Goal: Transaction & Acquisition: Book appointment/travel/reservation

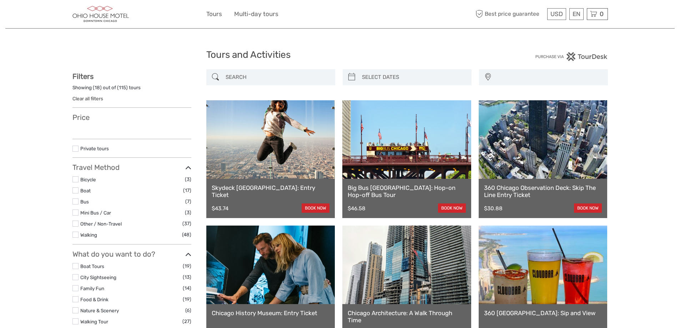
select select
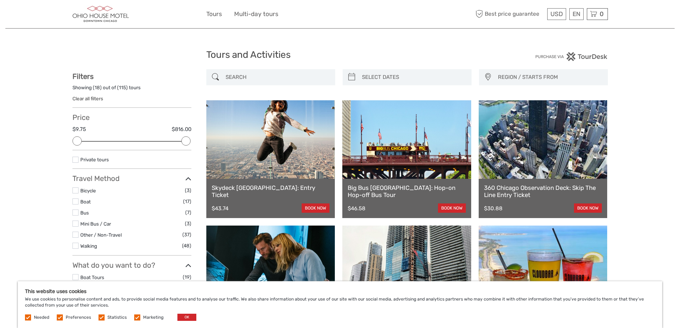
click at [403, 155] on link at bounding box center [406, 139] width 129 height 79
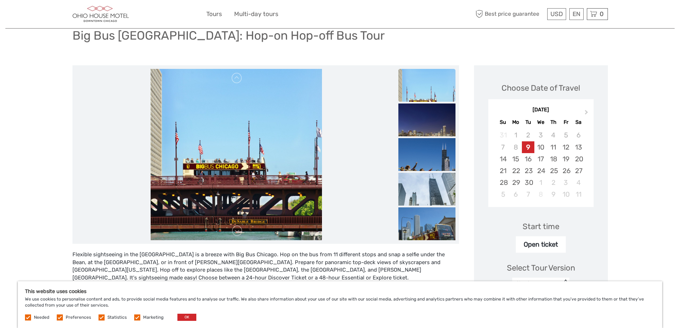
scroll to position [36, 0]
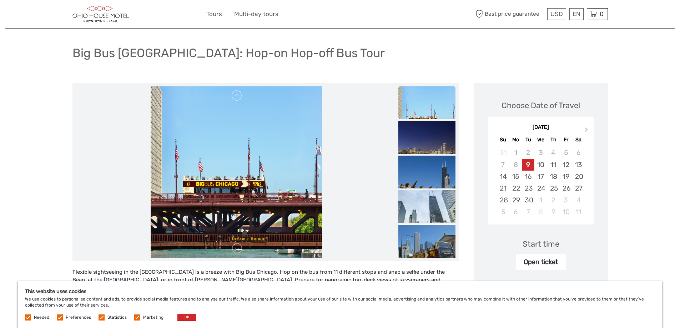
click at [436, 112] on img at bounding box center [427, 114] width 57 height 57
click at [427, 139] on img at bounding box center [427, 149] width 57 height 57
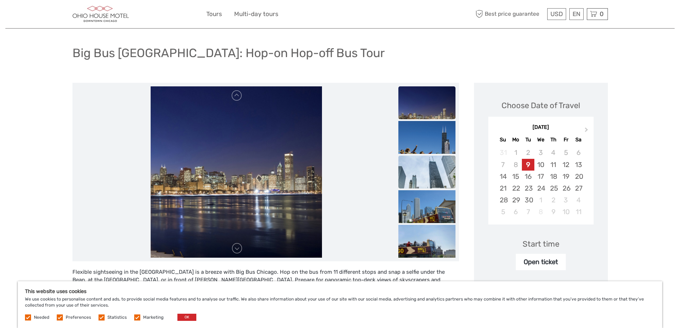
click at [432, 169] on img at bounding box center [427, 184] width 57 height 57
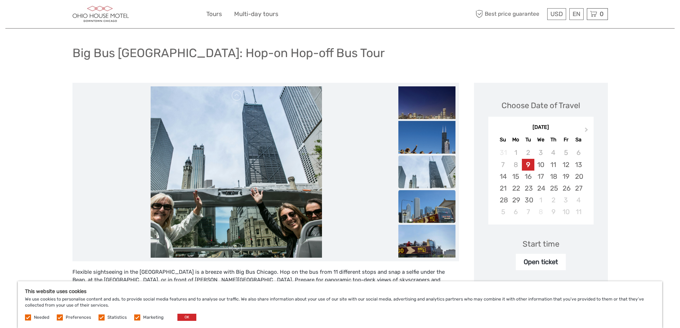
click at [433, 201] on img at bounding box center [427, 218] width 57 height 57
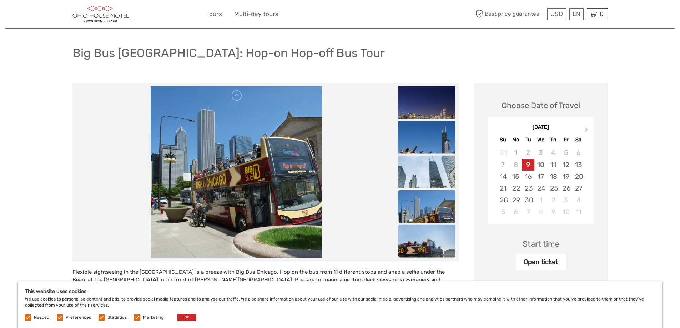
click at [433, 241] on img at bounding box center [427, 253] width 57 height 57
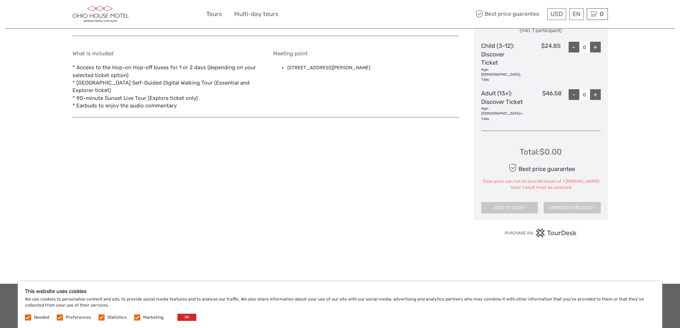
scroll to position [219, 0]
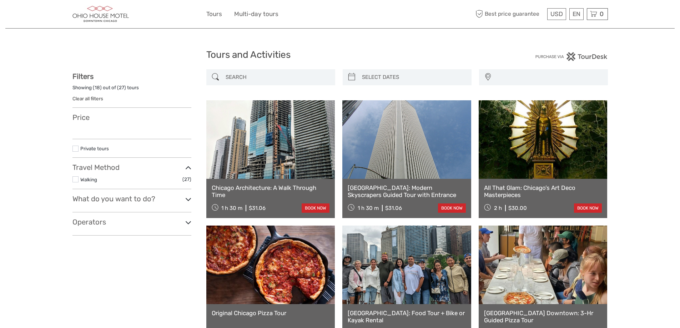
select select
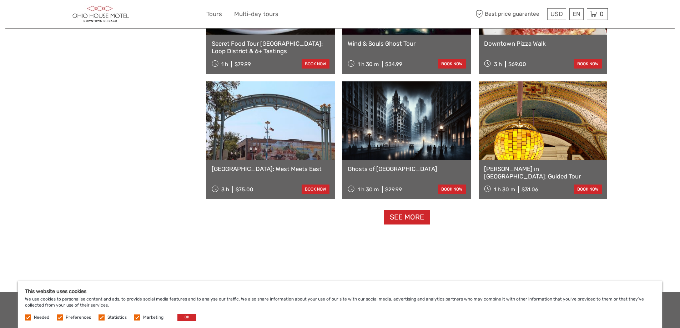
scroll to position [678, 0]
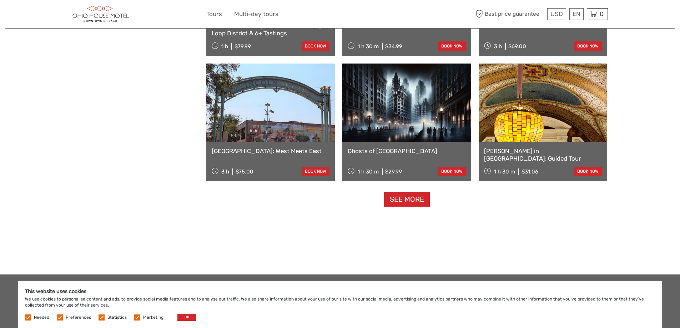
click at [406, 118] on link at bounding box center [406, 103] width 129 height 79
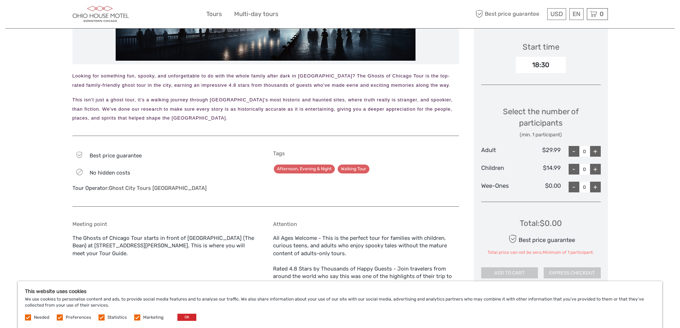
scroll to position [107, 0]
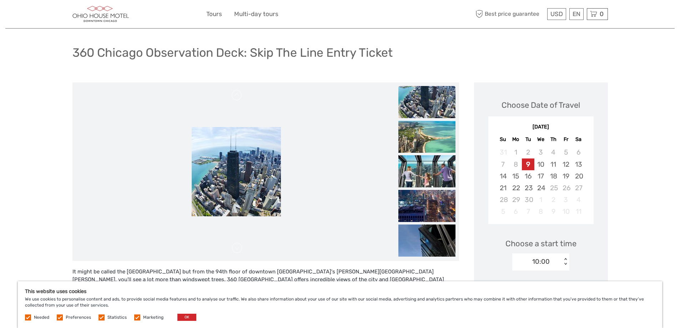
scroll to position [36, 0]
click at [430, 137] on img at bounding box center [427, 137] width 57 height 32
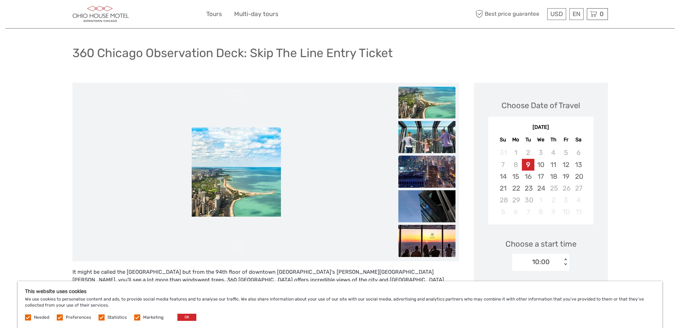
click at [427, 165] on img at bounding box center [427, 172] width 57 height 32
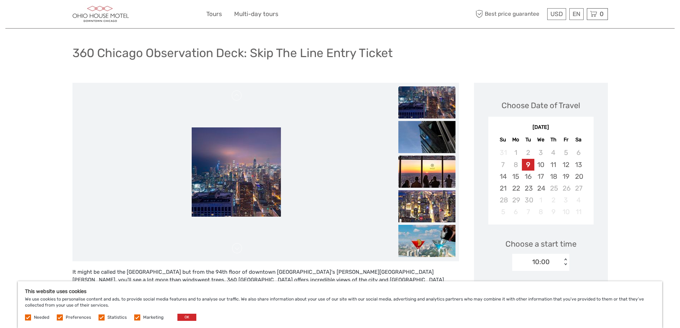
click at [430, 175] on img at bounding box center [427, 172] width 57 height 32
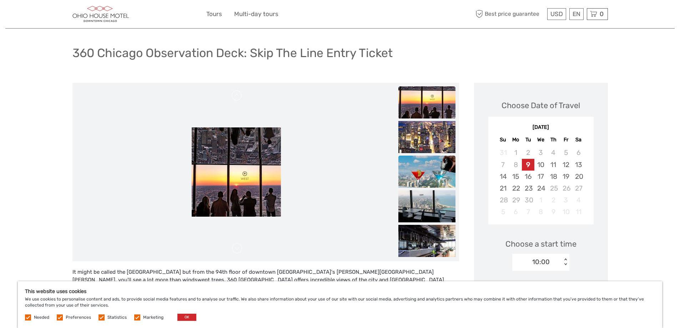
click at [428, 177] on img at bounding box center [427, 172] width 57 height 32
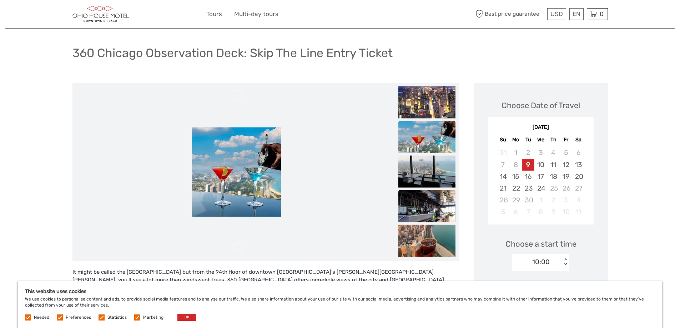
click at [429, 197] on img at bounding box center [427, 206] width 57 height 32
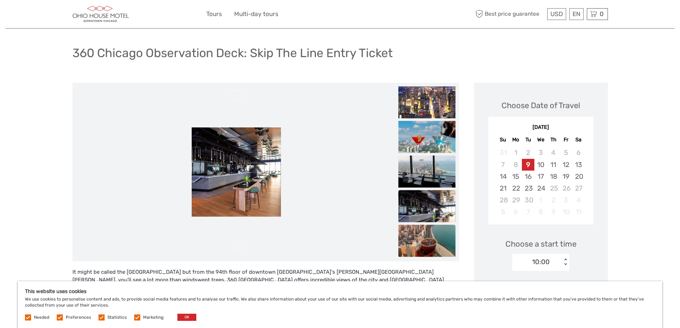
click at [433, 236] on img at bounding box center [427, 241] width 57 height 32
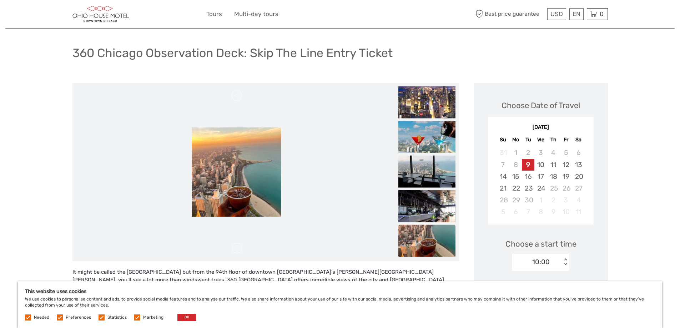
click at [240, 200] on img at bounding box center [236, 171] width 89 height 89
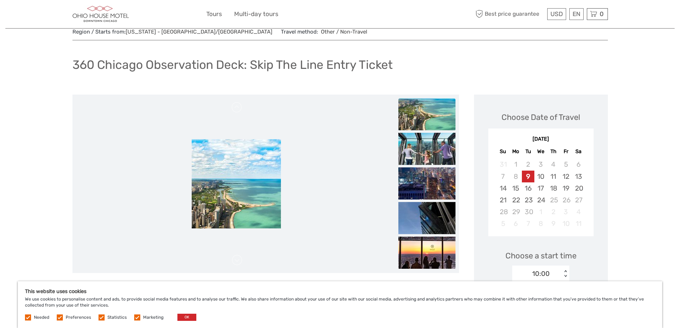
scroll to position [0, 0]
